Goal: Transaction & Acquisition: Book appointment/travel/reservation

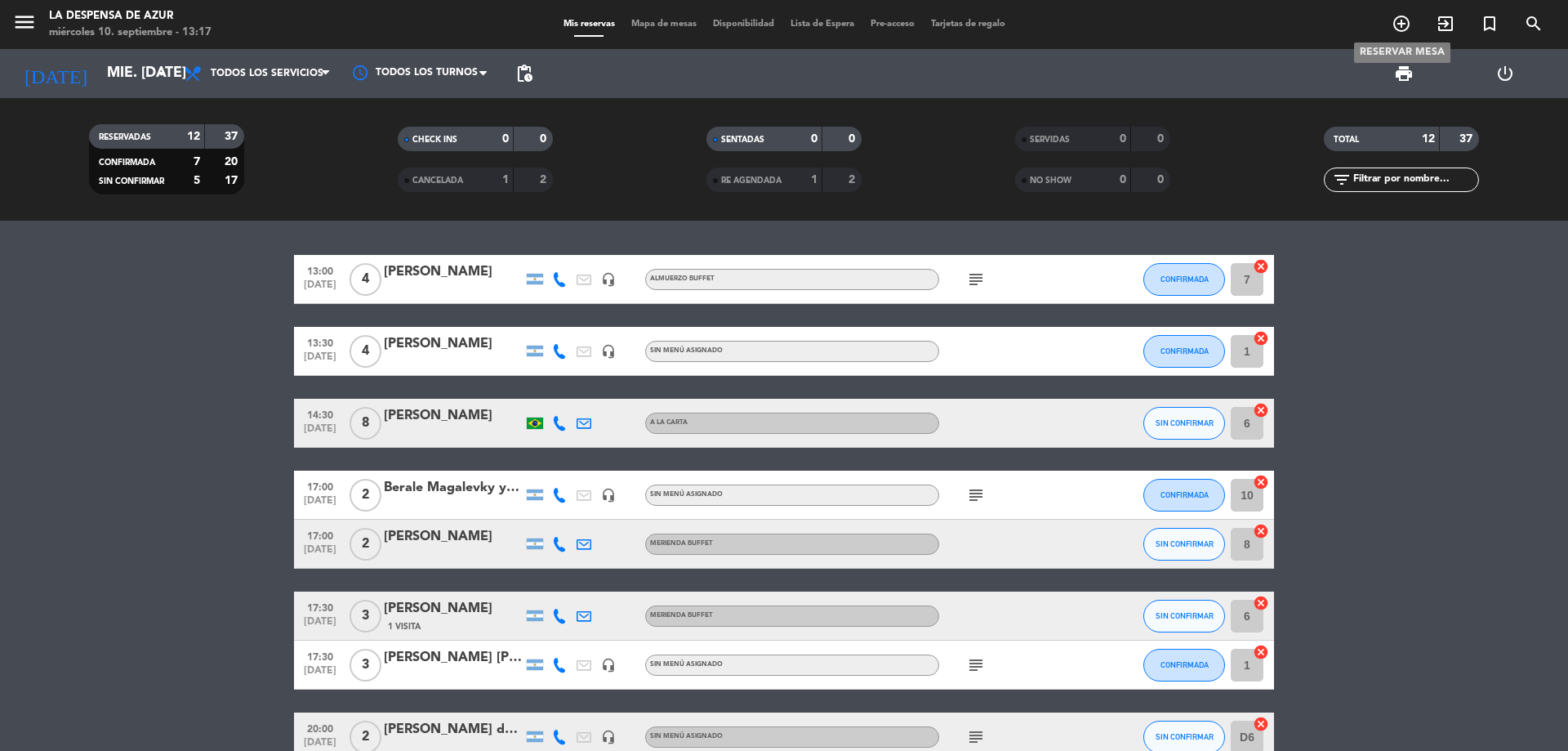
click at [1406, 18] on icon "add_circle_outline" at bounding box center [1401, 23] width 19 height 19
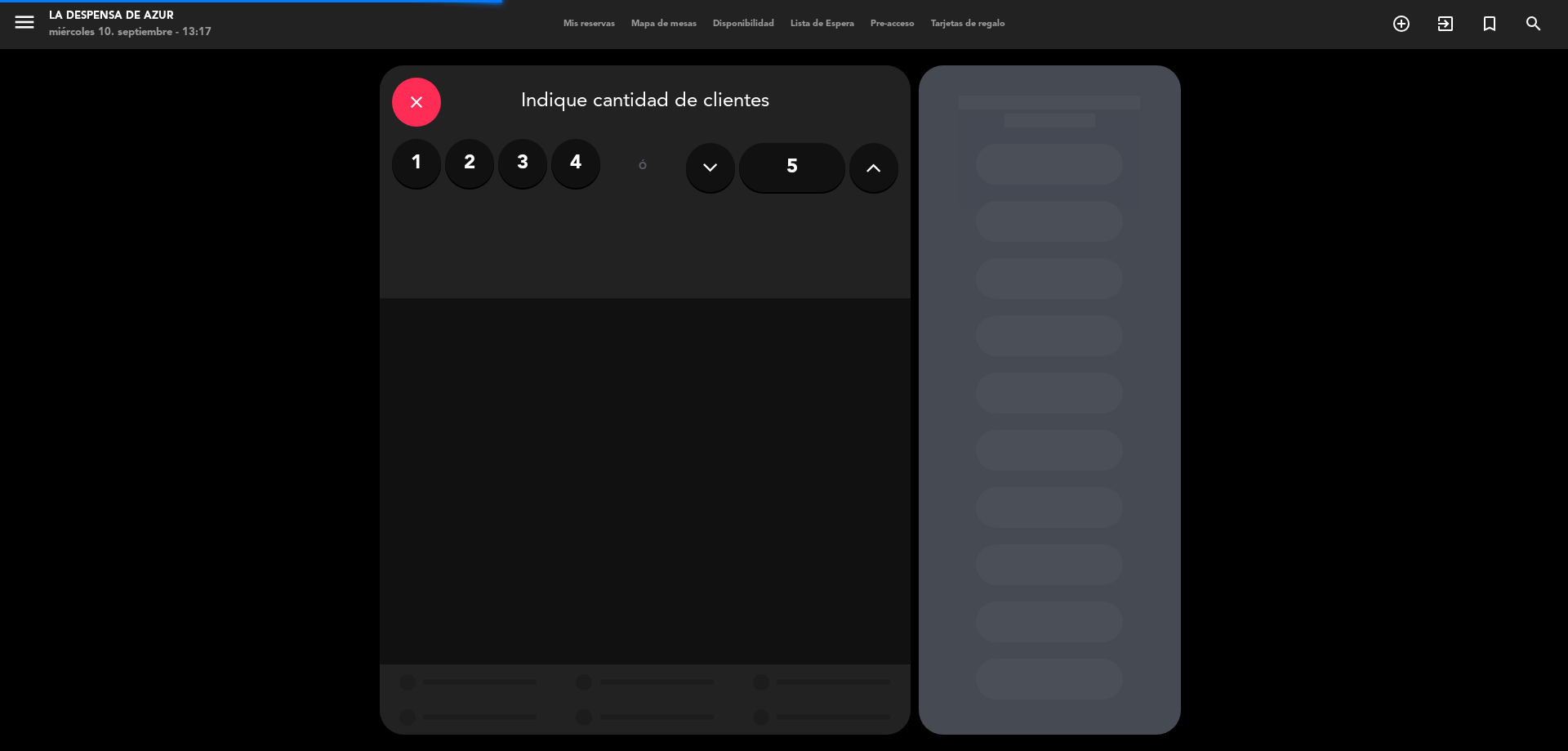
click at [474, 163] on label "2" at bounding box center [469, 163] width 49 height 49
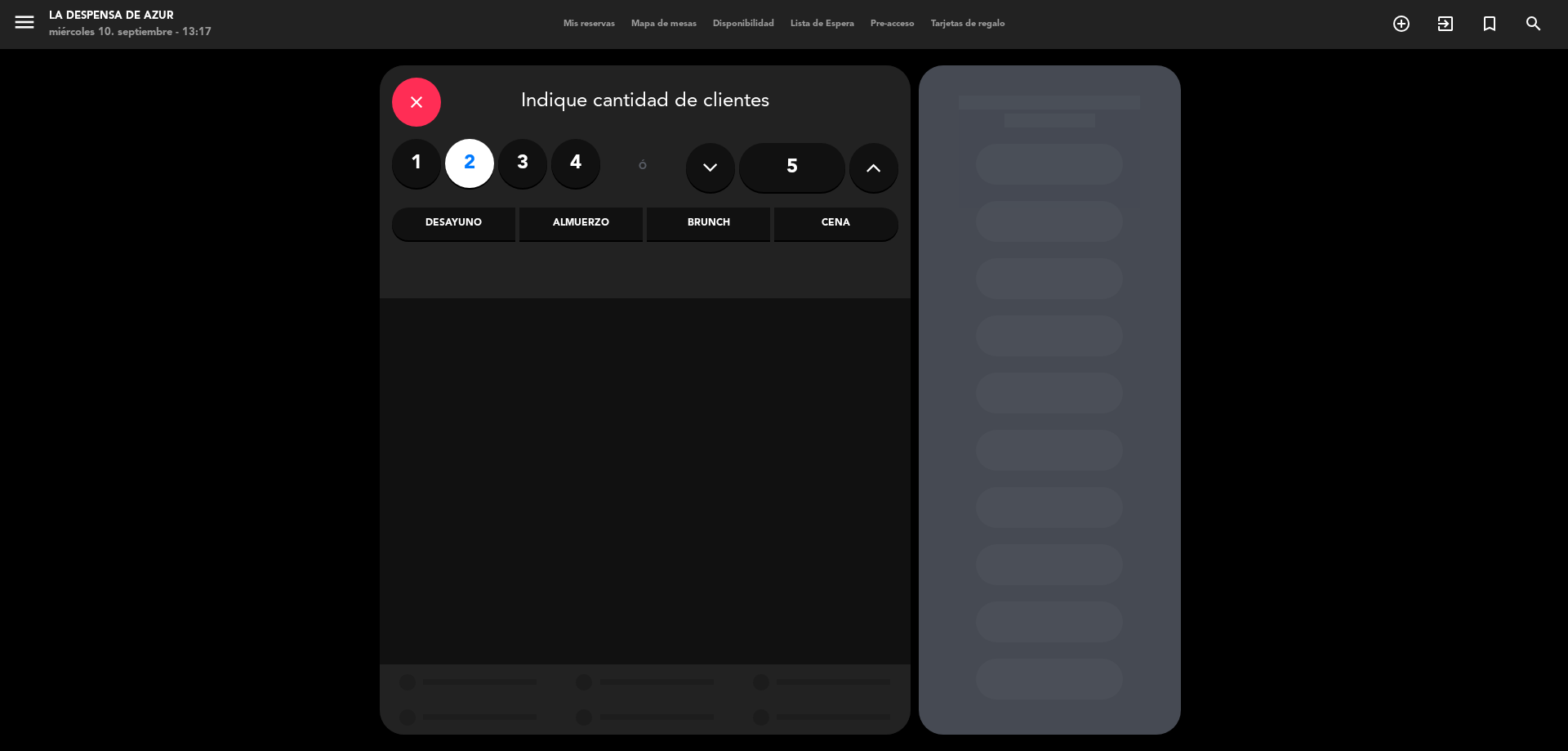
click at [404, 161] on label "1" at bounding box center [416, 163] width 49 height 49
click at [575, 220] on div "Almuerzo" at bounding box center [581, 224] width 123 height 33
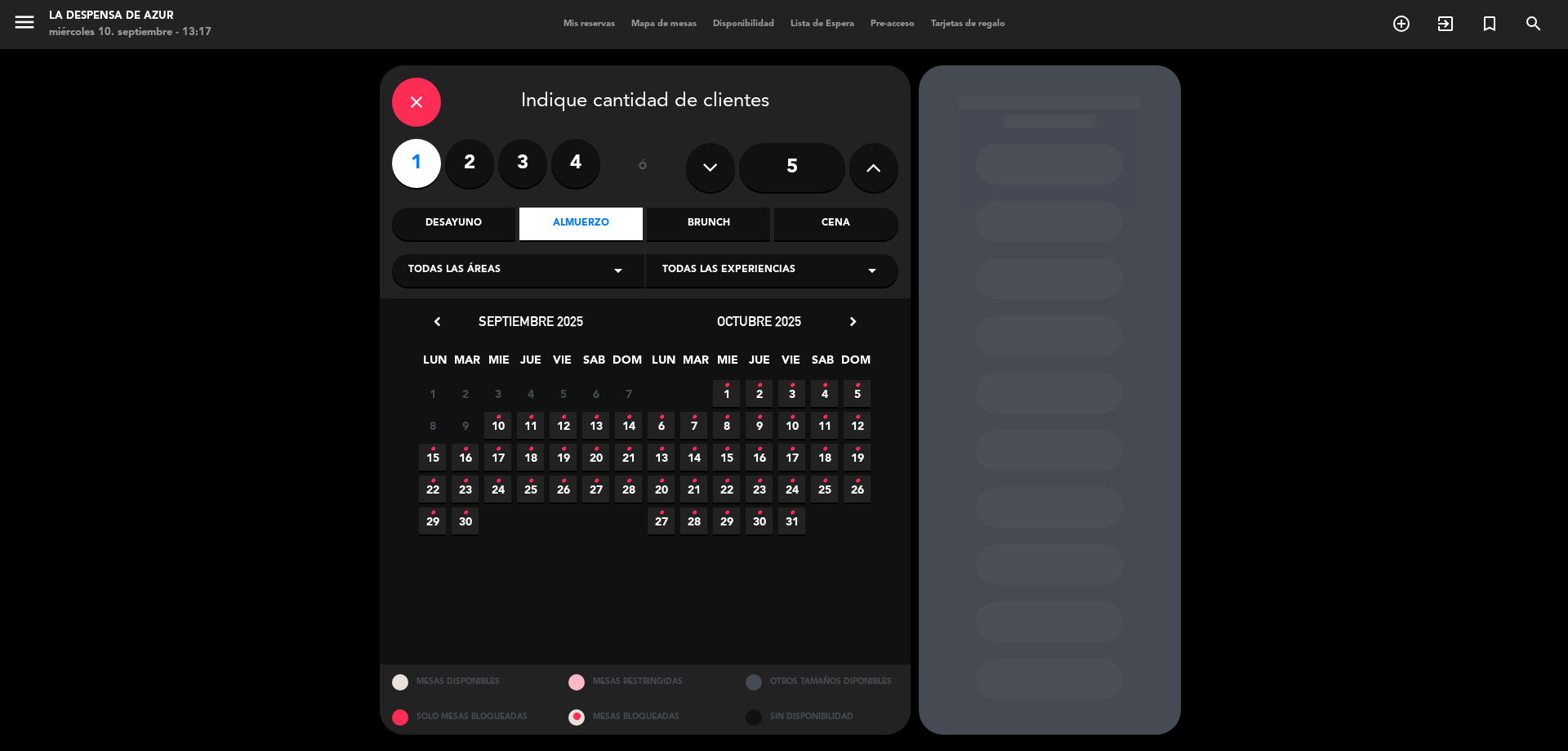
click at [588, 494] on span "27 •" at bounding box center [595, 488] width 27 height 27
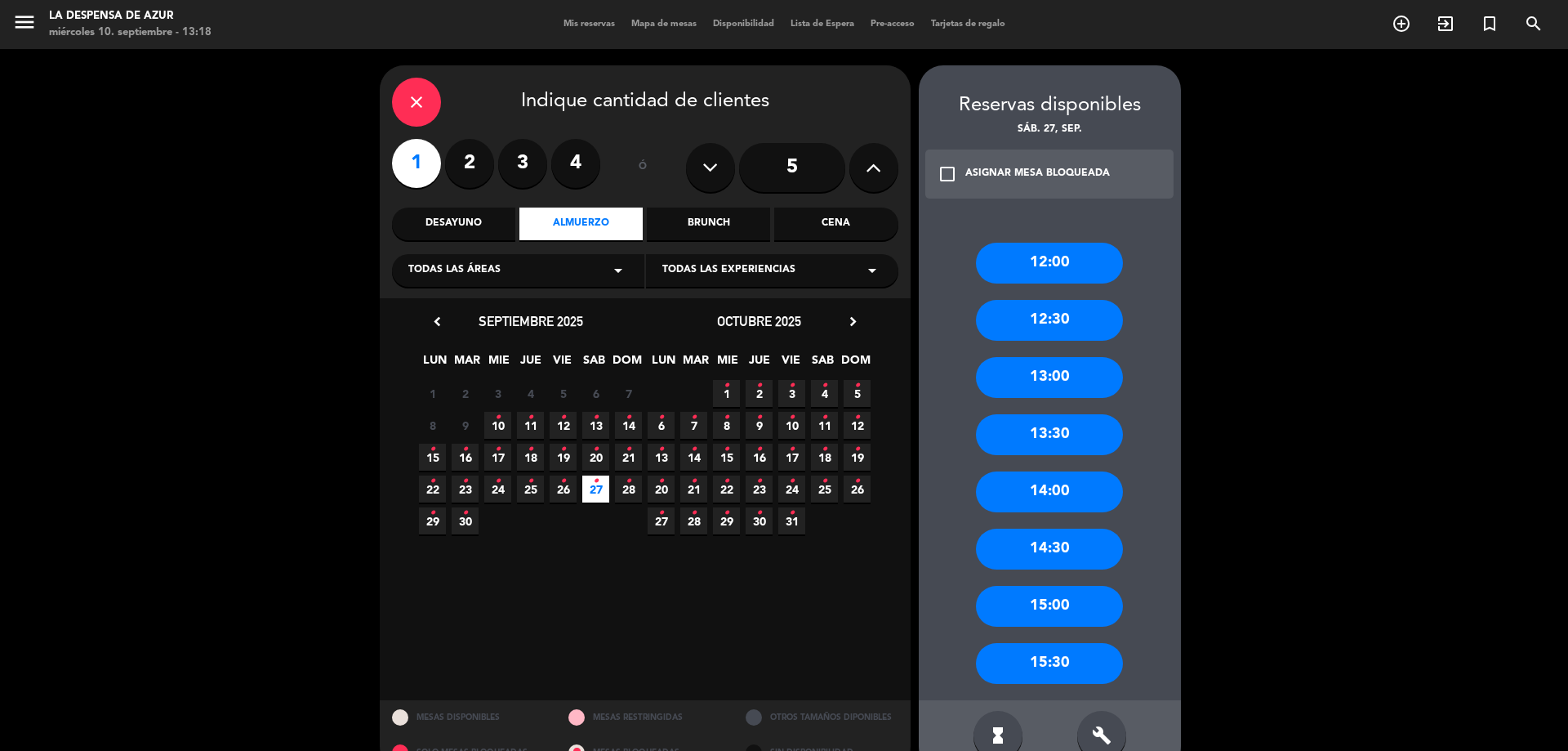
click at [1059, 255] on div "12:00" at bounding box center [1049, 263] width 147 height 40
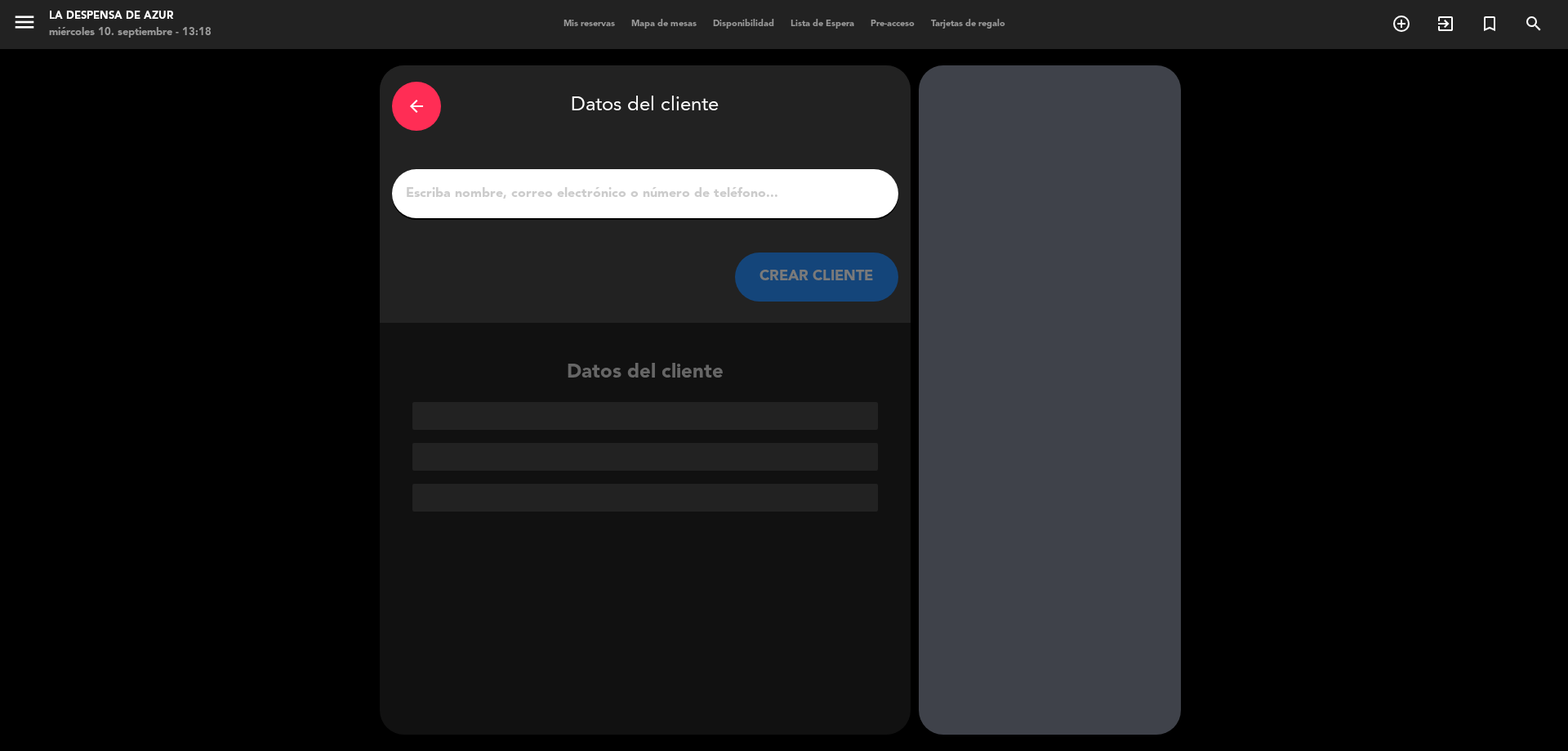
click at [785, 219] on div "arrow_back Datos del cliente CREAR CLIENTE" at bounding box center [645, 194] width 531 height 257
click at [790, 186] on input "1" at bounding box center [644, 193] width 482 height 23
paste input "[PERSON_NAME] 3516536013 // v. 20609 // Reco + mesón de almuerzo x1 // BE"
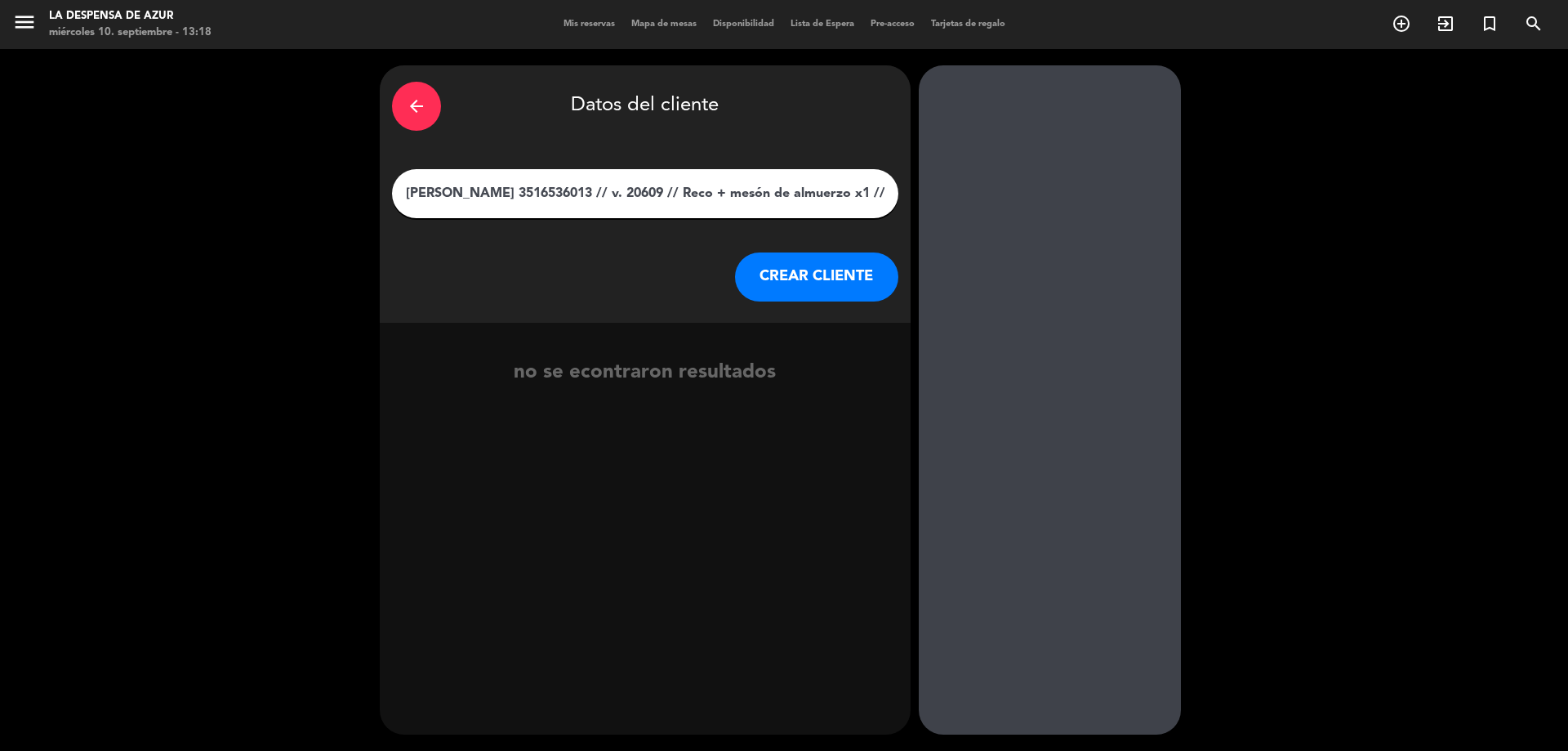
click at [449, 190] on input "[PERSON_NAME] 3516536013 // v. 20609 // Reco + mesón de almuerzo x1 // BE" at bounding box center [644, 193] width 482 height 23
type input "[PERSON_NAME] 3516536013 // v. 20609 // Reco + mesón de almuerzo x1 // BE"
click at [834, 287] on button "CREAR CLIENTE" at bounding box center [817, 276] width 163 height 49
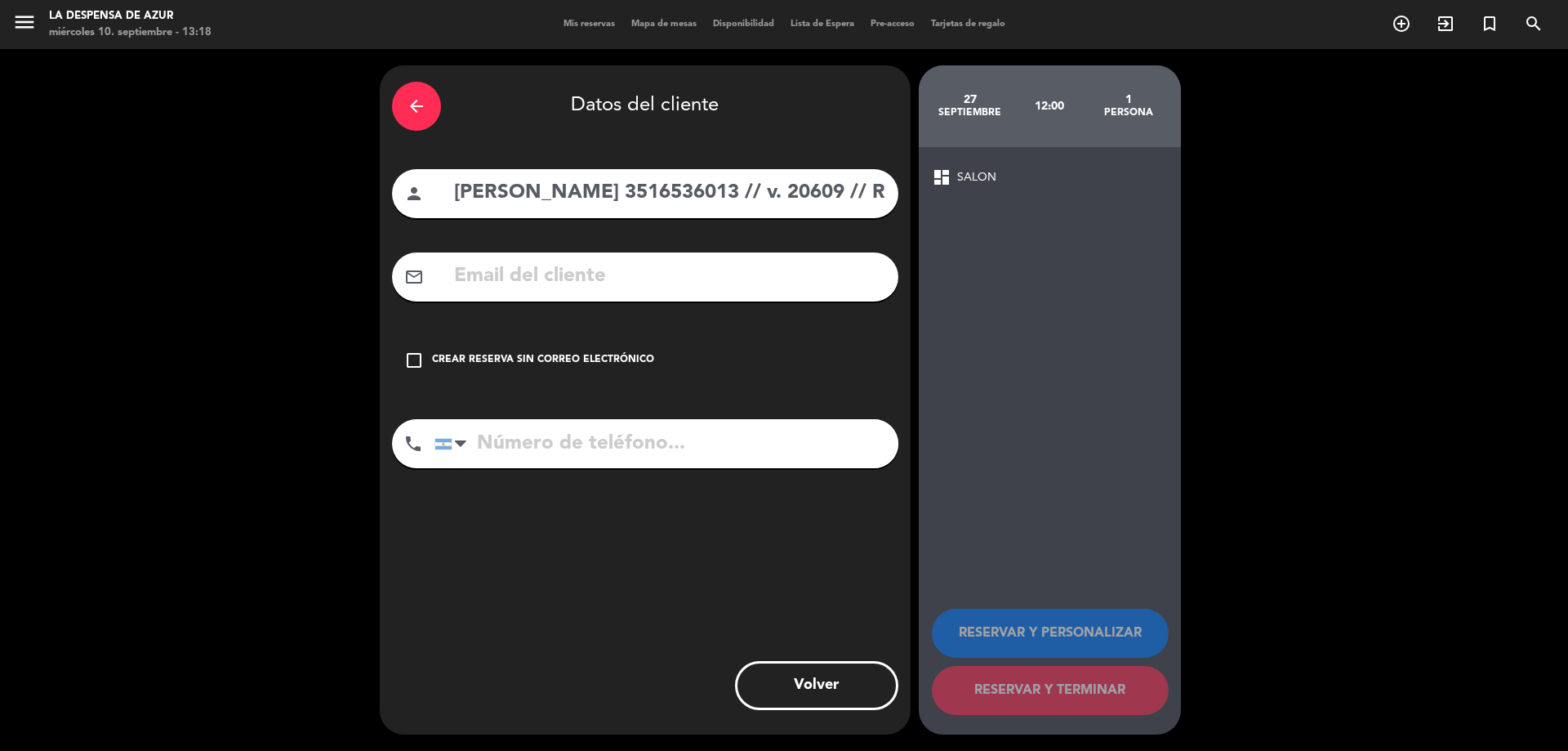
drag, startPoint x: 574, startPoint y: 189, endPoint x: 688, endPoint y: 198, distance: 114.4
click at [688, 198] on input "[PERSON_NAME] 3516536013 // v. 20609 // Reco + mesón de almuerzo x1 // BE" at bounding box center [669, 193] width 433 height 33
type input "[PERSON_NAME] // v. 20609 // Reco + mesón de almuerzo x1 // BE"
click at [516, 444] on input "tel" at bounding box center [666, 443] width 464 height 49
paste input "3516536013"
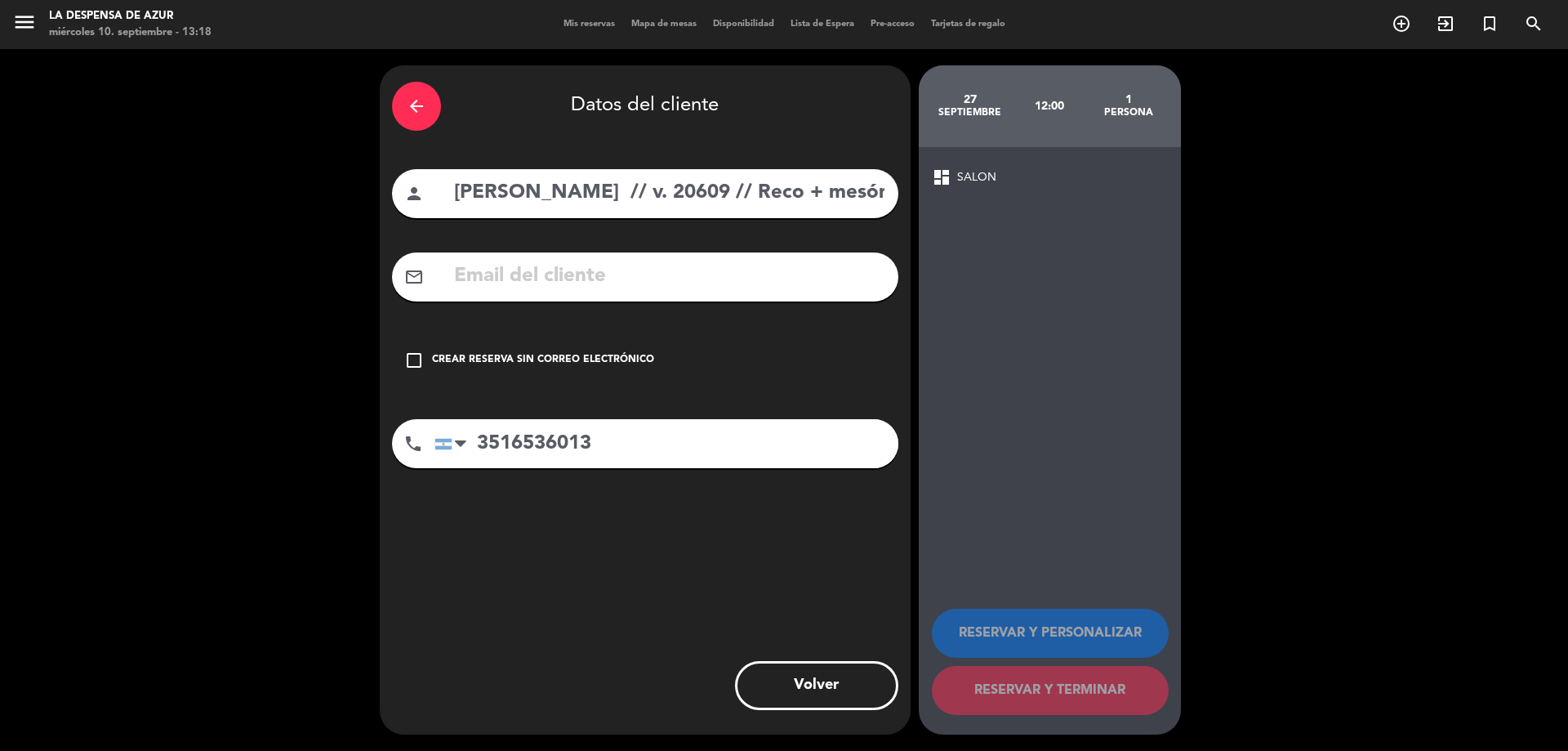
type input "3516536013"
click at [529, 359] on div "Crear reserva sin correo electrónico" at bounding box center [543, 360] width 222 height 17
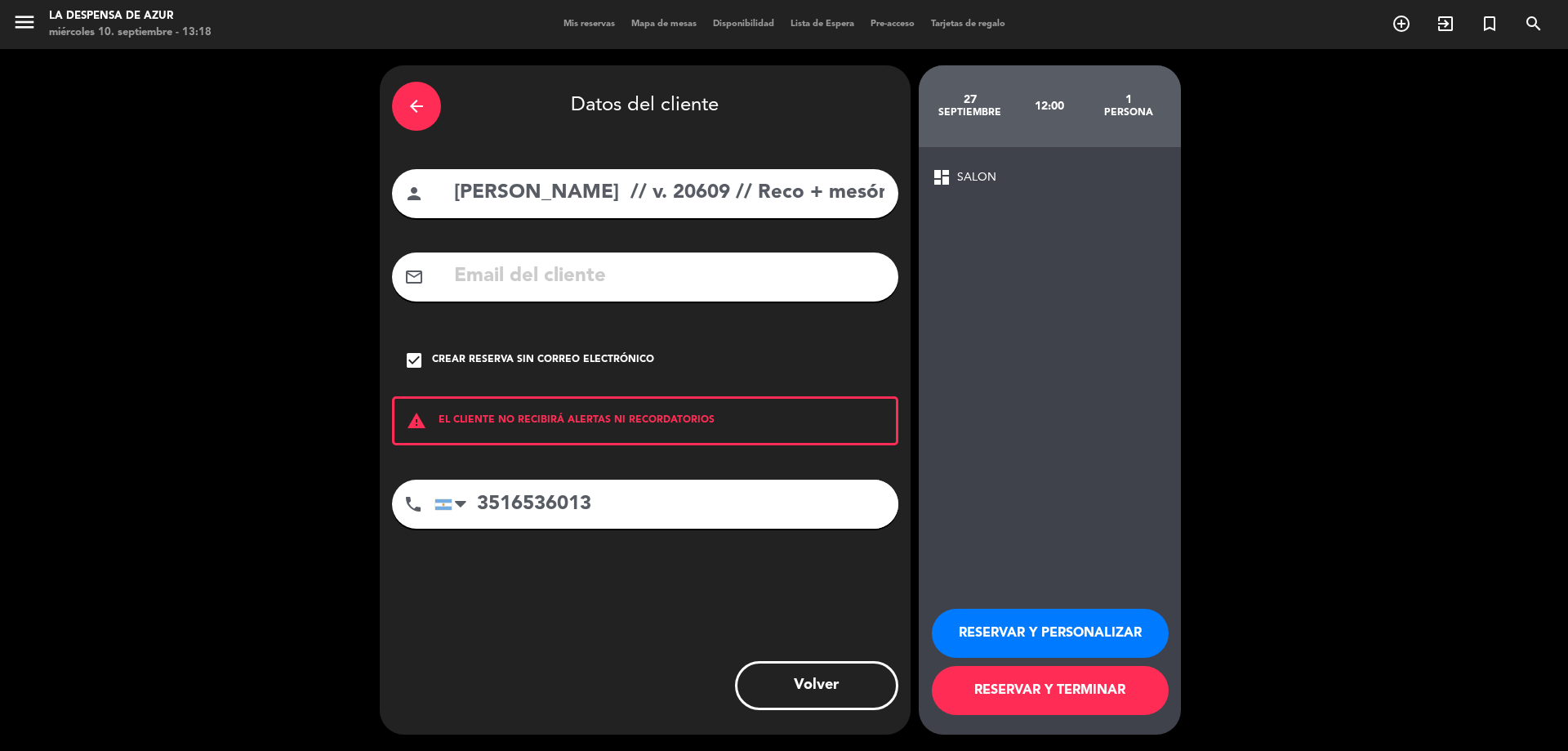
scroll to position [0, 156]
drag, startPoint x: 574, startPoint y: 200, endPoint x: 1265, endPoint y: 247, distance: 692.6
click at [1265, 247] on div "arrow_back Datos del cliente person [PERSON_NAME] // v. 20609 // Reco + mesón d…" at bounding box center [784, 399] width 1568 height 701
type input "[PERSON_NAME]"
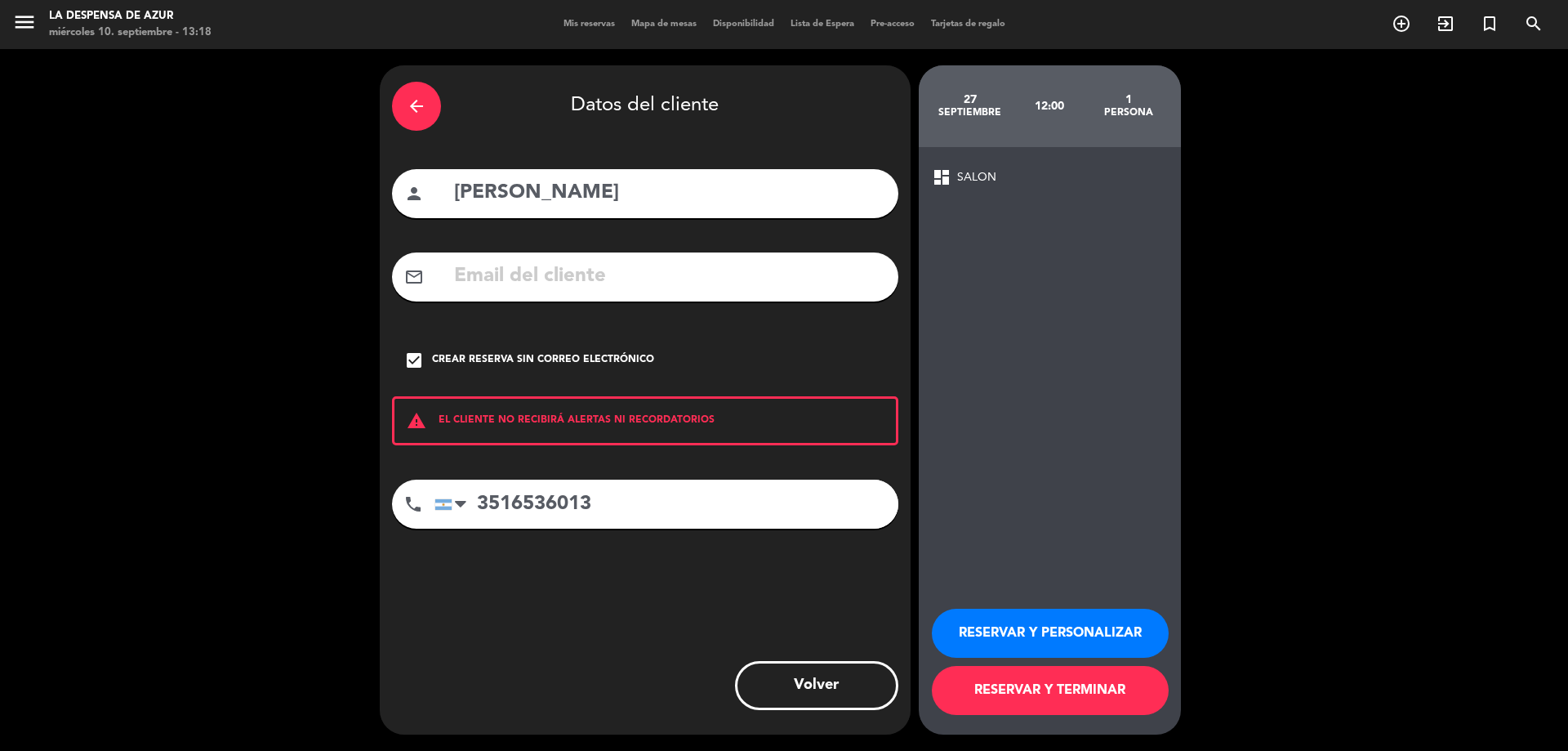
click at [1095, 636] on button "RESERVAR Y PERSONALIZAR" at bounding box center [1050, 633] width 237 height 49
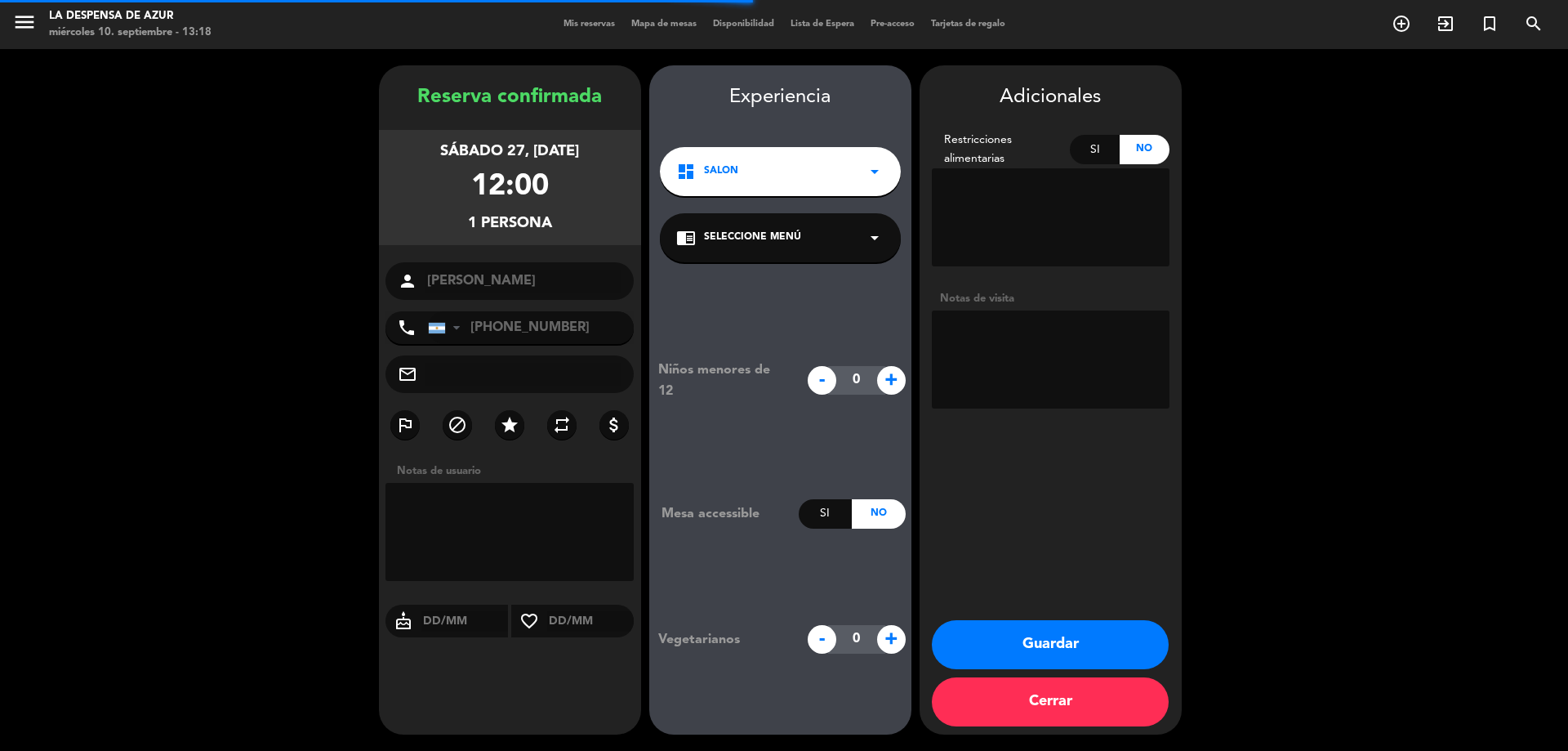
click at [1032, 360] on textarea at bounding box center [1050, 359] width 238 height 98
paste textarea "// v. 20609 // Reco + mesón de almuerzo x1 // BE"
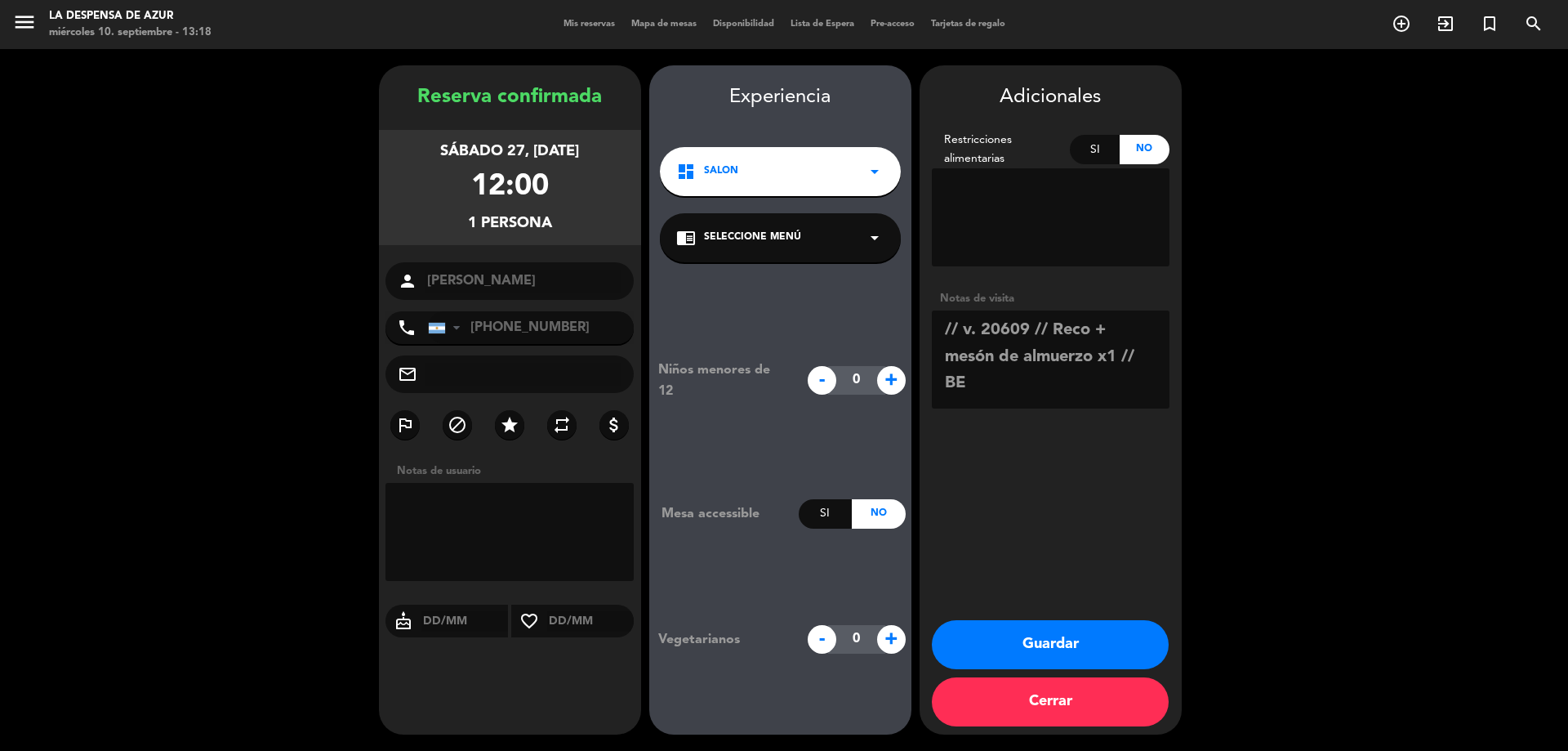
click at [1096, 338] on textarea at bounding box center [1050, 359] width 238 height 98
drag, startPoint x: 1114, startPoint y: 330, endPoint x: 1055, endPoint y: 334, distance: 59.1
click at [1055, 334] on textarea at bounding box center [1050, 359] width 238 height 98
click at [1019, 353] on textarea at bounding box center [1050, 359] width 238 height 98
click at [1038, 389] on textarea at bounding box center [1050, 359] width 238 height 98
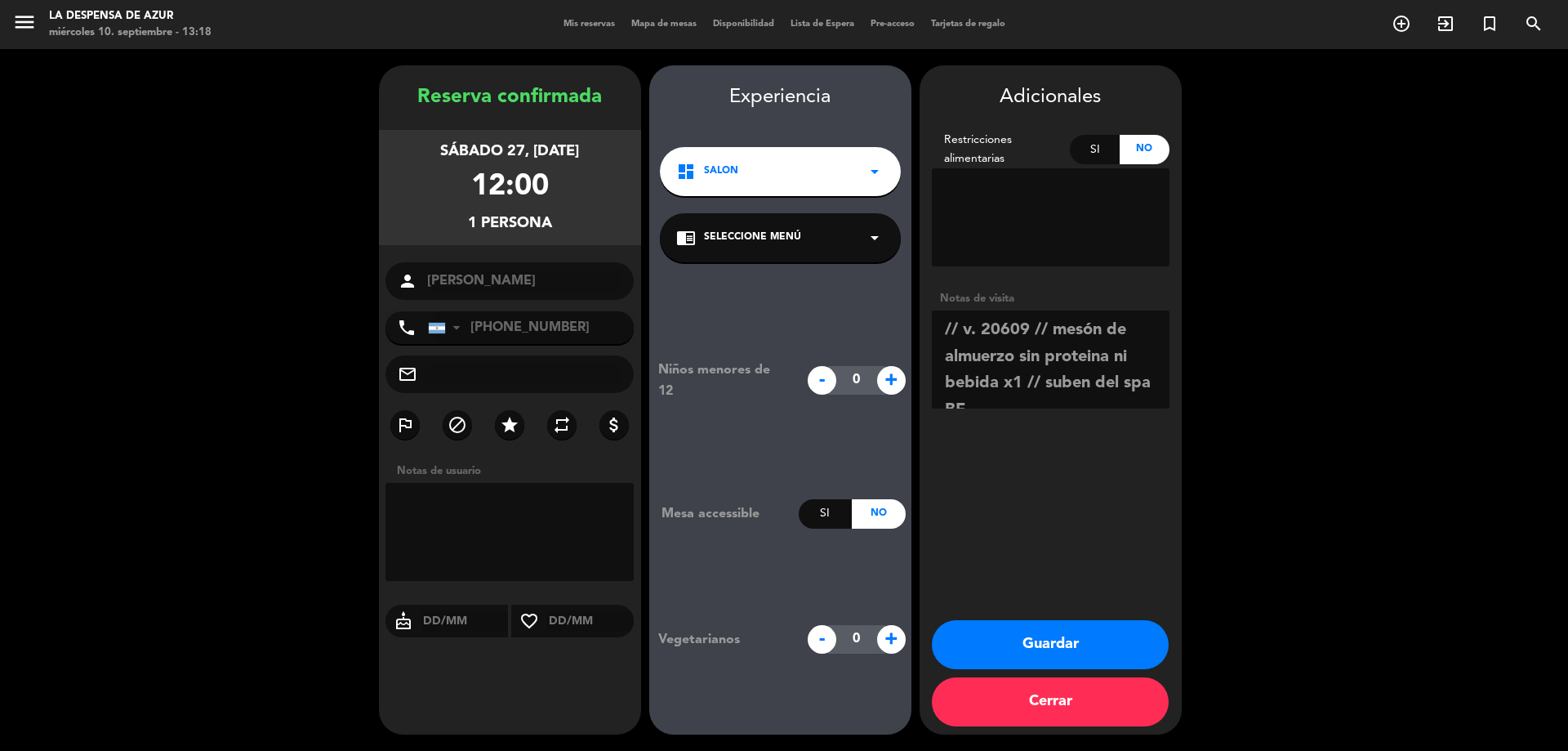
type textarea "// v. 20609 // mesón de almuerzo sin proteina ni bebida x1 // suben del spa BE"
click at [1054, 645] on button "Guardar" at bounding box center [1050, 644] width 237 height 49
